Goal: Task Accomplishment & Management: Manage account settings

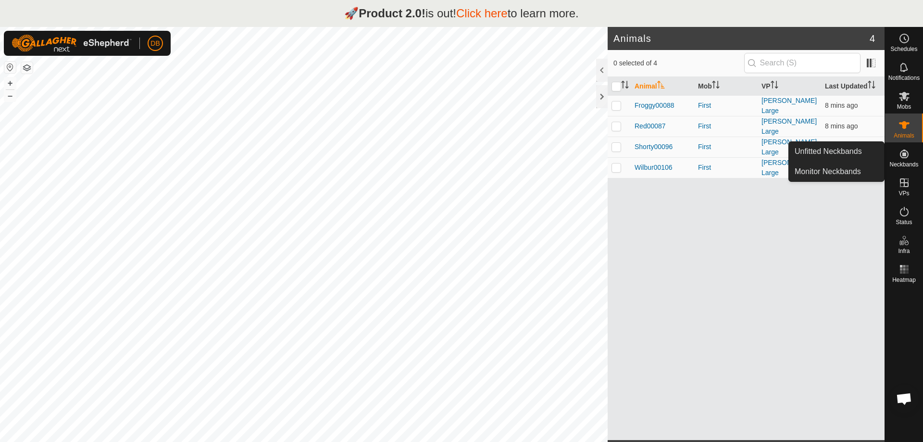
click at [903, 157] on icon at bounding box center [905, 154] width 12 height 12
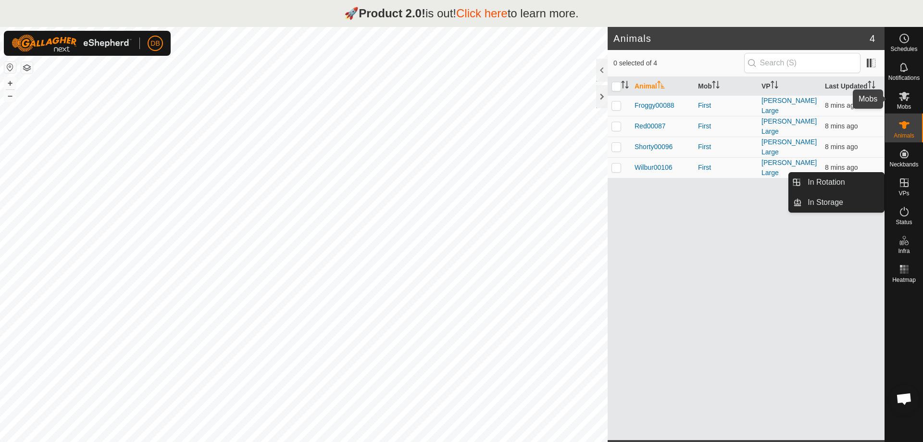
click at [901, 93] on icon at bounding box center [904, 96] width 11 height 9
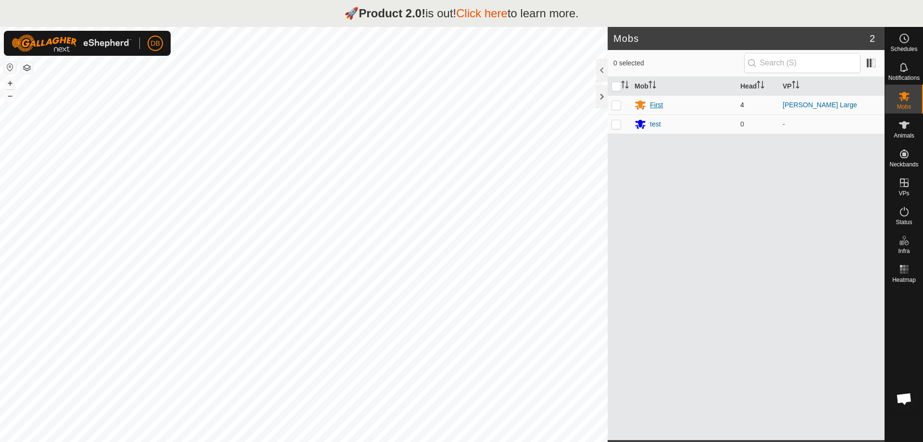
click at [658, 105] on div "First" at bounding box center [656, 105] width 13 height 10
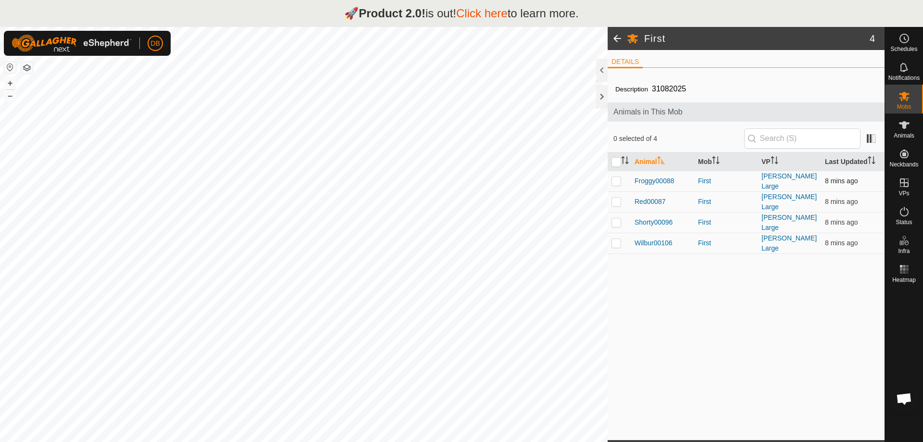
click at [616, 179] on p-checkbox at bounding box center [617, 181] width 10 height 8
checkbox input "true"
click at [658, 181] on span "Froggy00088" at bounding box center [655, 181] width 40 height 10
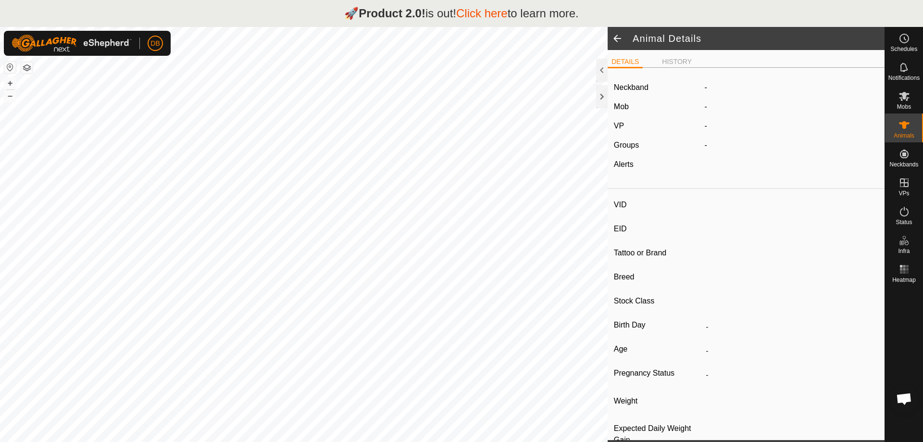
type input "Froggy00088"
type input "-"
type input "Red Pole"
type input "-"
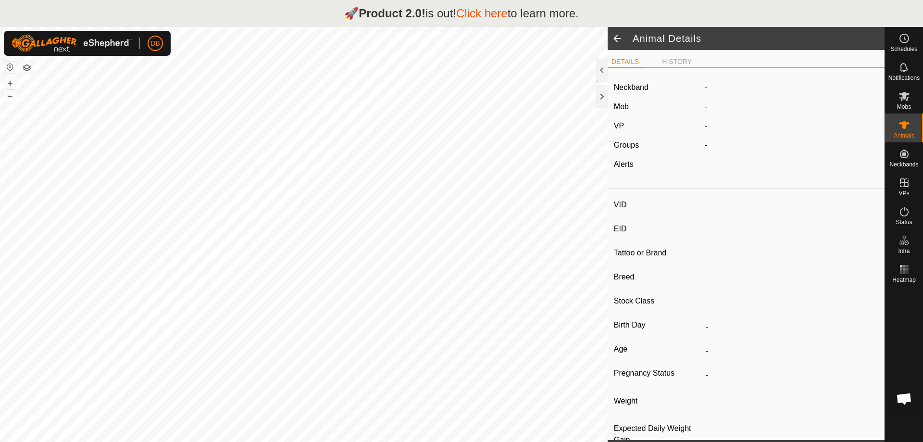
type input "0 kg"
type input "-"
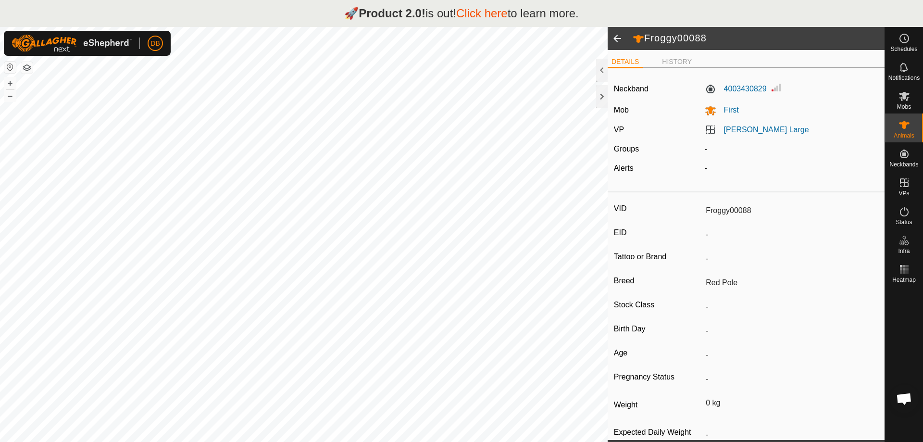
scroll to position [32, 0]
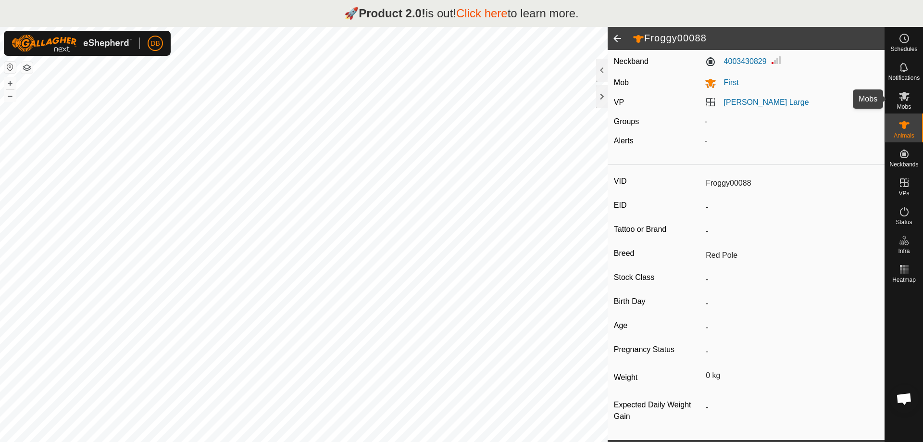
click at [905, 101] on icon at bounding box center [905, 96] width 12 height 12
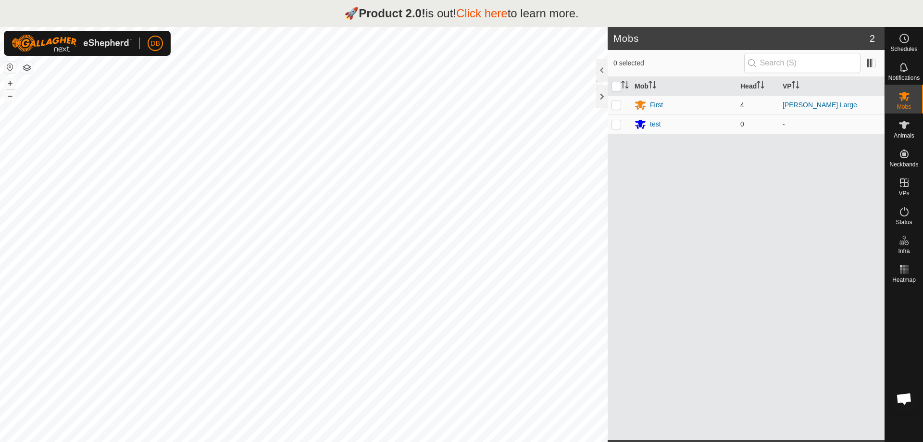
click at [658, 107] on div "First" at bounding box center [656, 105] width 13 height 10
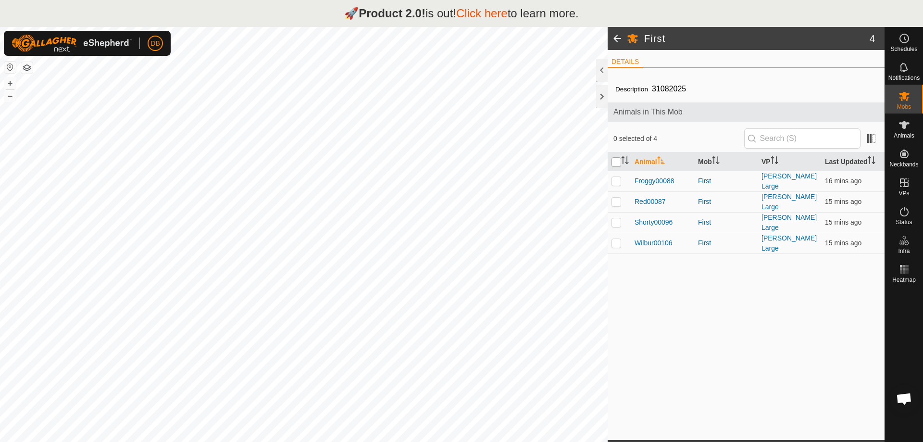
click at [616, 161] on input "checkbox" at bounding box center [617, 162] width 10 height 10
checkbox input "true"
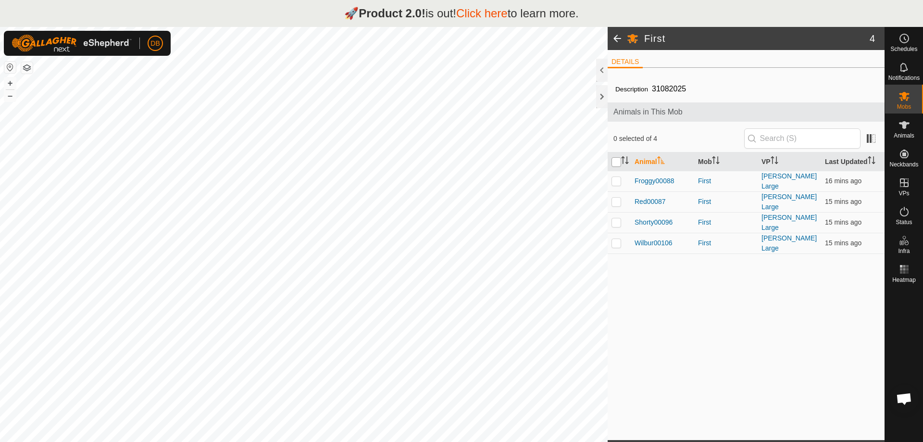
checkbox input "true"
click at [902, 134] on span "Animals" at bounding box center [904, 136] width 21 height 6
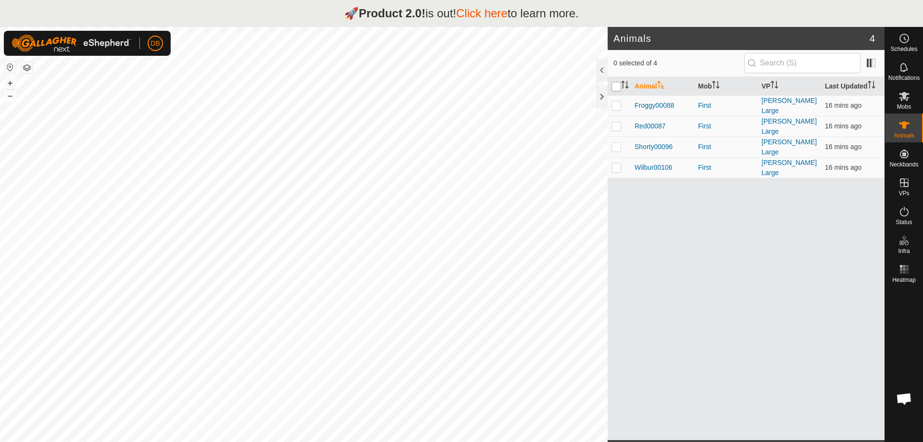
click at [617, 87] on input "checkbox" at bounding box center [617, 87] width 10 height 10
checkbox input "true"
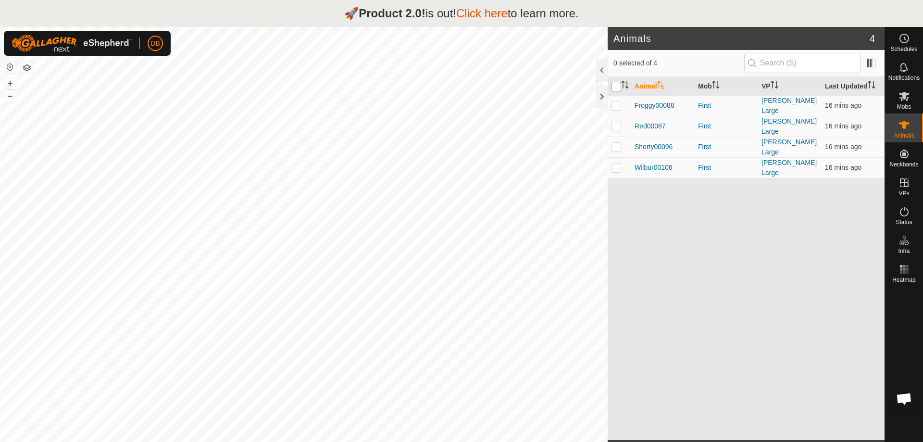
checkbox input "true"
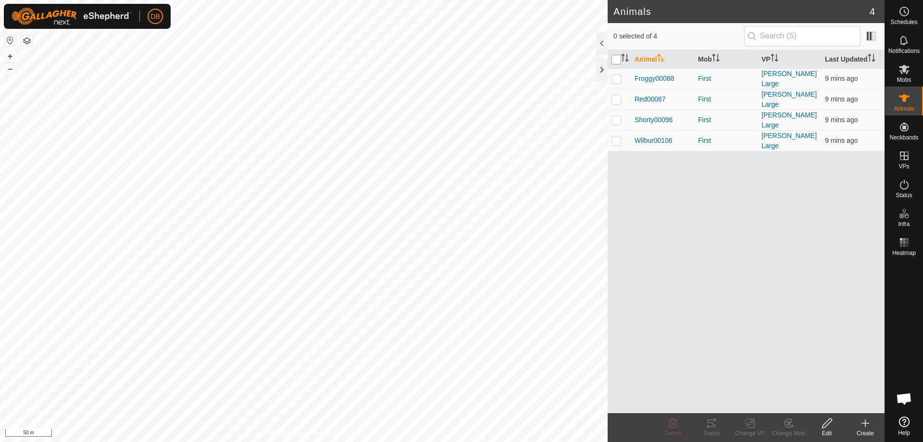
click at [619, 57] on input "checkbox" at bounding box center [617, 60] width 10 height 10
checkbox input "true"
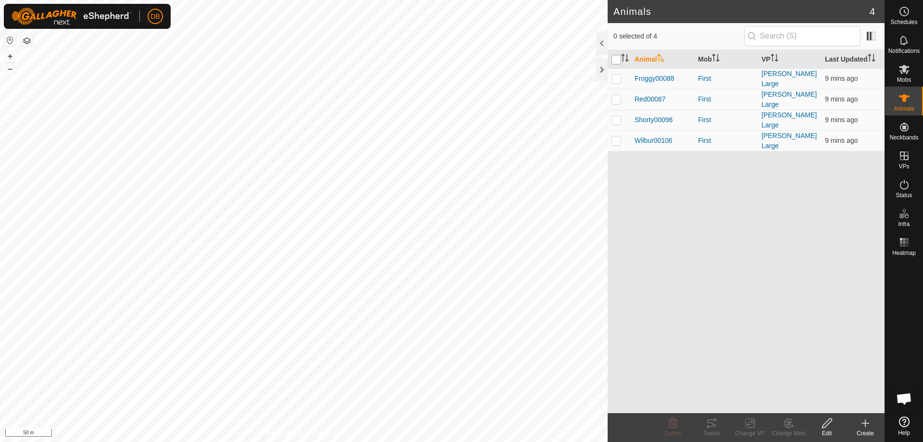
checkbox input "true"
